Goal: Transaction & Acquisition: Purchase product/service

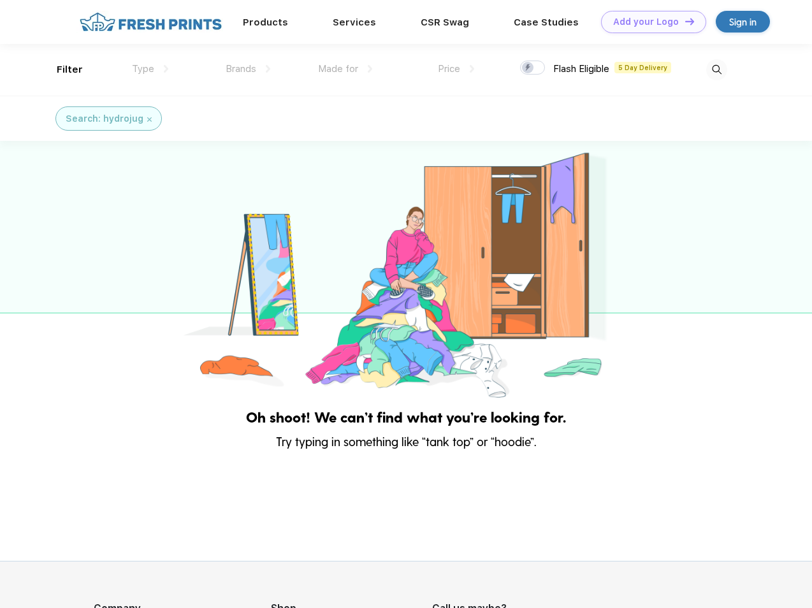
click at [649, 22] on link "Add your Logo Design Tool" at bounding box center [653, 22] width 105 height 22
click at [0, 0] on div "Design Tool" at bounding box center [0, 0] width 0 height 0
click at [684, 21] on link "Add your Logo Design Tool" at bounding box center [653, 22] width 105 height 22
click at [61, 70] on div "Filter" at bounding box center [70, 69] width 26 height 15
click at [150, 69] on span "Type" at bounding box center [143, 68] width 22 height 11
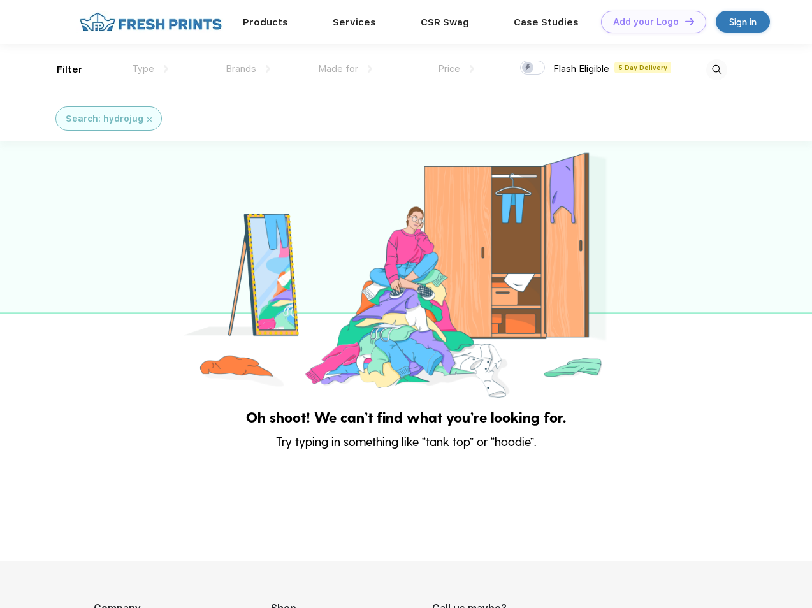
click at [248, 69] on span "Brands" at bounding box center [241, 68] width 31 height 11
click at [346, 69] on span "Made for" at bounding box center [338, 68] width 40 height 11
click at [457, 69] on span "Price" at bounding box center [449, 68] width 22 height 11
click at [533, 68] on div at bounding box center [532, 68] width 25 height 14
click at [529, 68] on input "checkbox" at bounding box center [524, 64] width 8 height 8
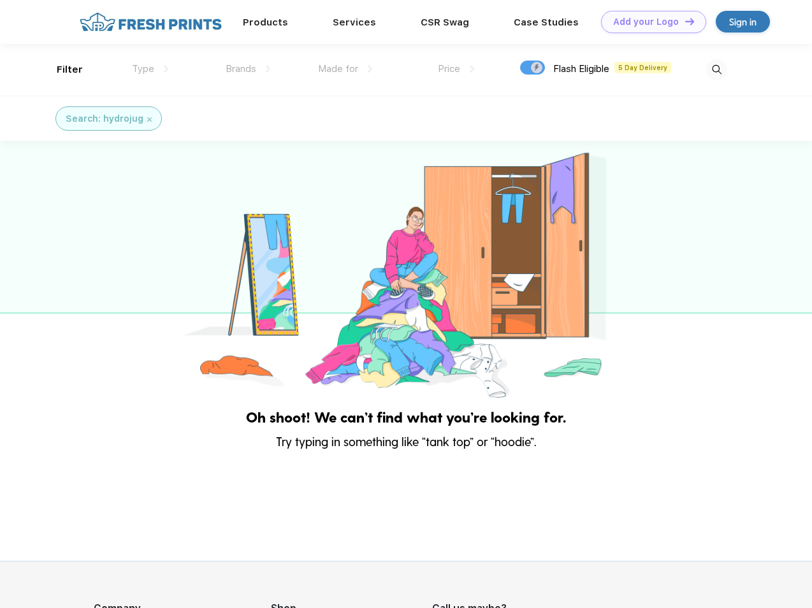
click at [717, 70] on img at bounding box center [717, 69] width 21 height 21
